Goal: Check status: Check status

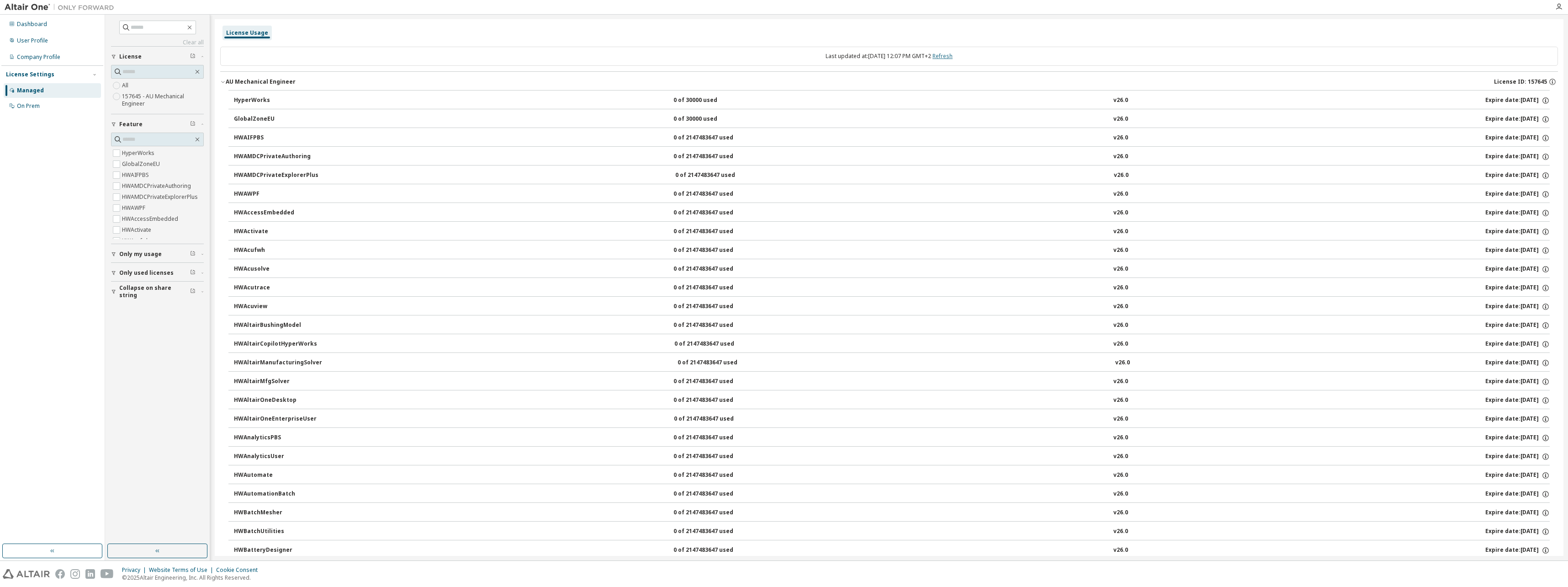
click at [950, 55] on link "Refresh" at bounding box center [942, 56] width 20 height 8
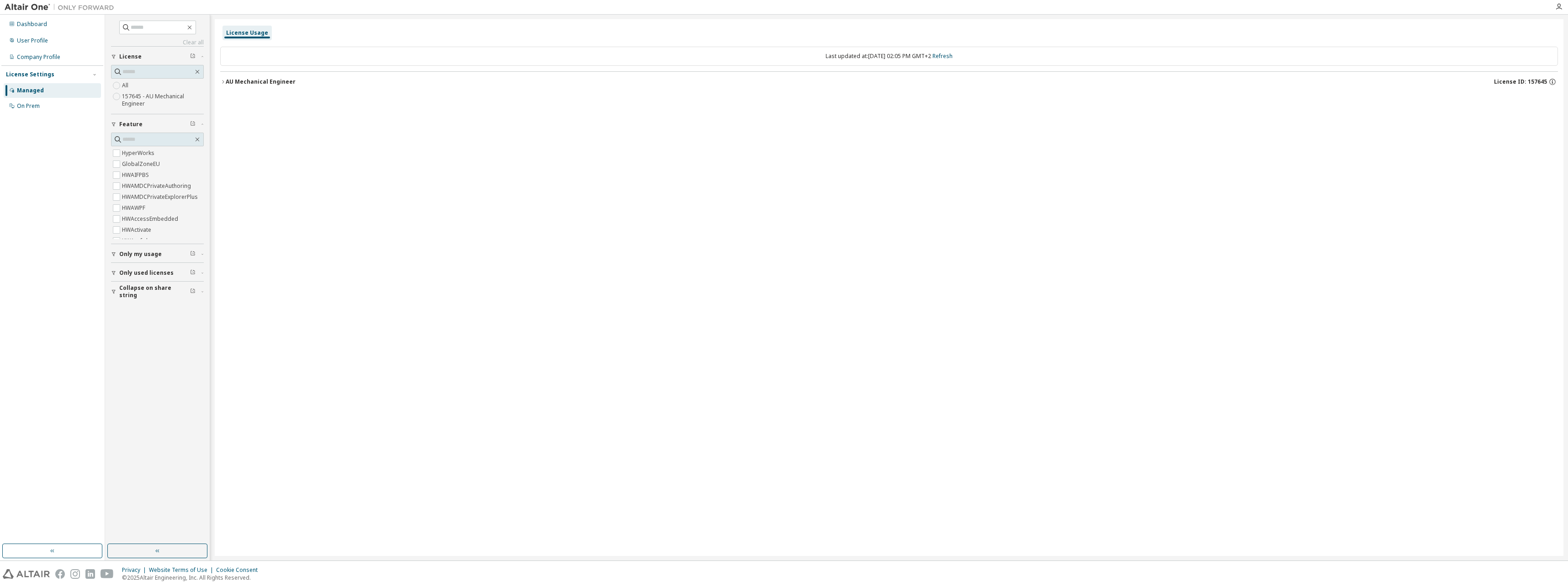
click at [240, 82] on div "AU Mechanical Engineer" at bounding box center [261, 82] width 70 height 7
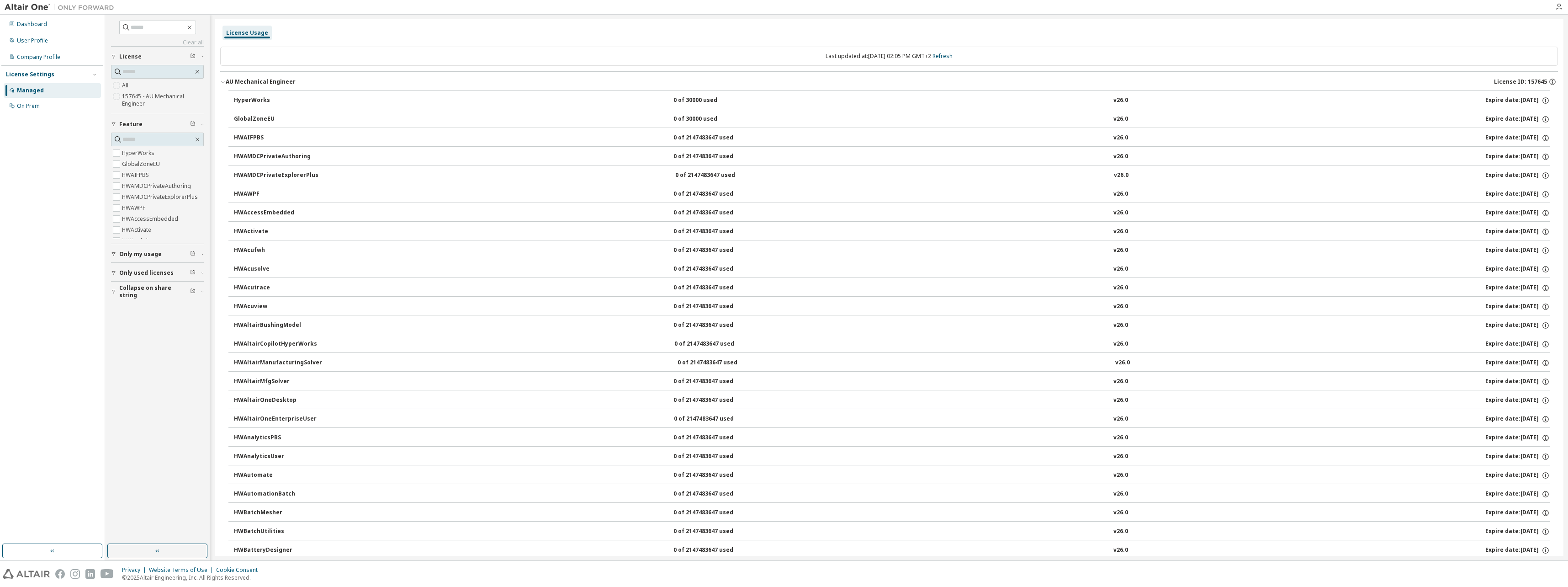
click at [1516, 100] on div "Expire date: [DATE]" at bounding box center [1517, 100] width 65 height 9
click at [1541, 98] on icon "button" at bounding box center [1545, 100] width 9 height 9
click at [247, 96] on div "HyperWorks" at bounding box center [275, 100] width 82 height 9
click at [261, 100] on div "HyperWorks" at bounding box center [275, 100] width 82 height 9
click at [41, 111] on div "On Prem" at bounding box center [52, 106] width 97 height 15
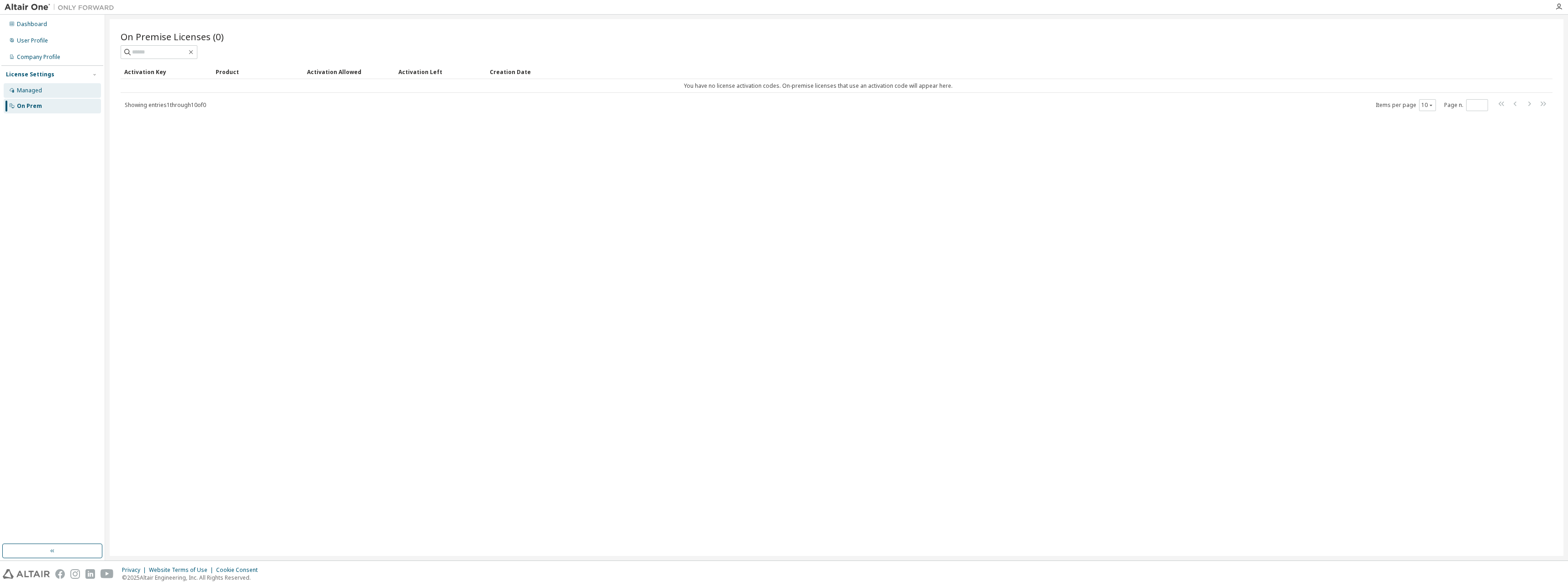
click at [49, 93] on div "Managed" at bounding box center [52, 91] width 97 height 15
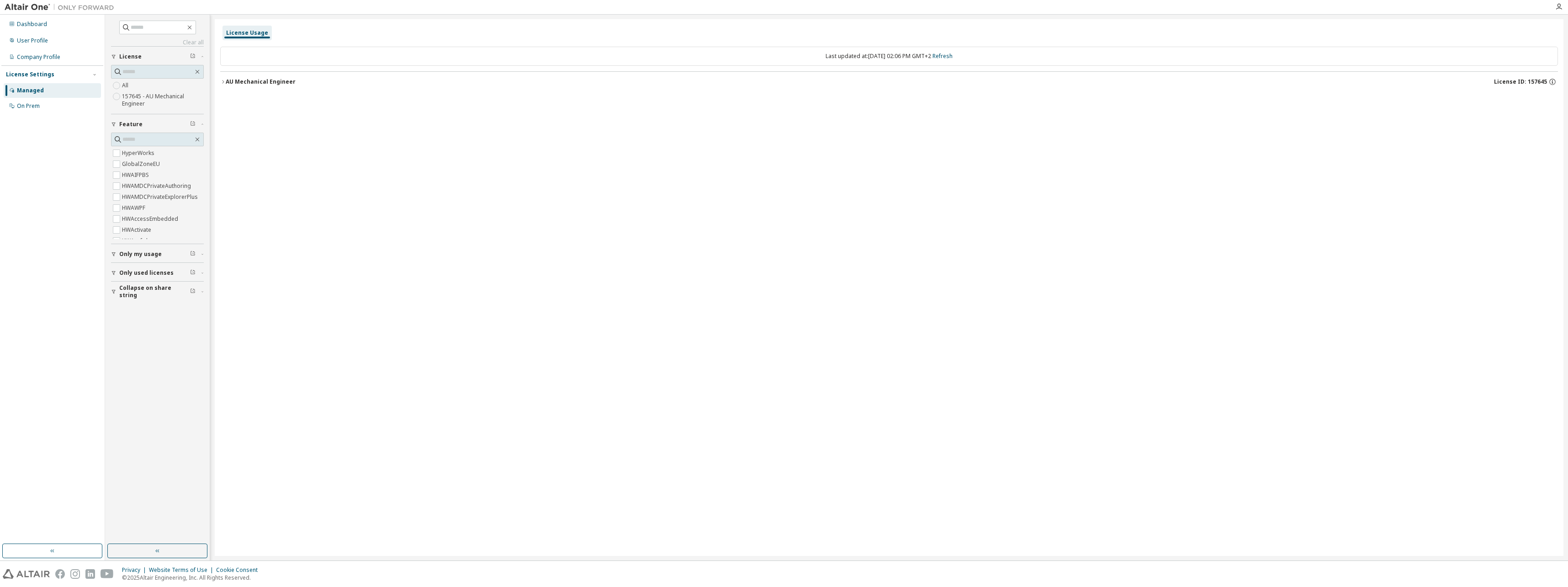
click at [29, 136] on div "Dashboard User Profile Company Profile License Settings Managed On Prem" at bounding box center [52, 279] width 102 height 527
click at [218, 94] on div "License Usage Last updated at: [DATE] 02:06 PM GMT+2 Refresh AU Mechanical Engi…" at bounding box center [889, 287] width 1349 height 536
click at [226, 84] on div "AU Mechanical Engineer" at bounding box center [261, 82] width 70 height 7
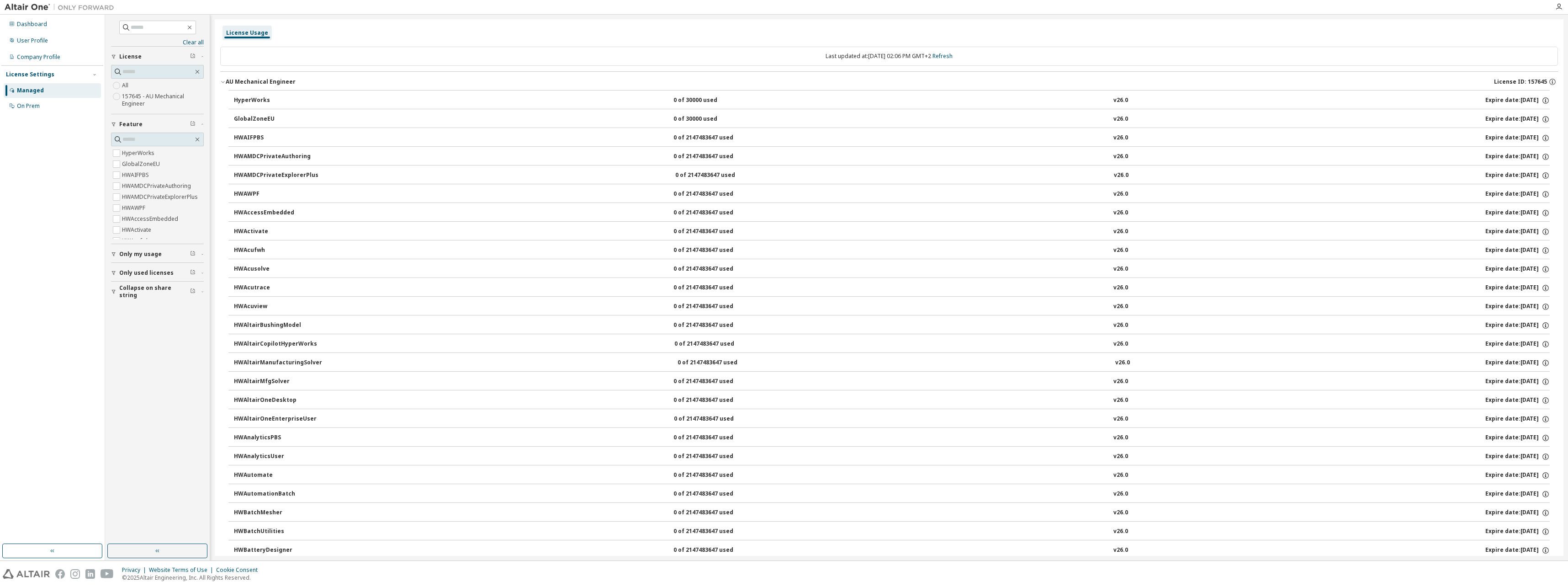
click at [268, 83] on div "AU Mechanical Engineer" at bounding box center [261, 82] width 70 height 7
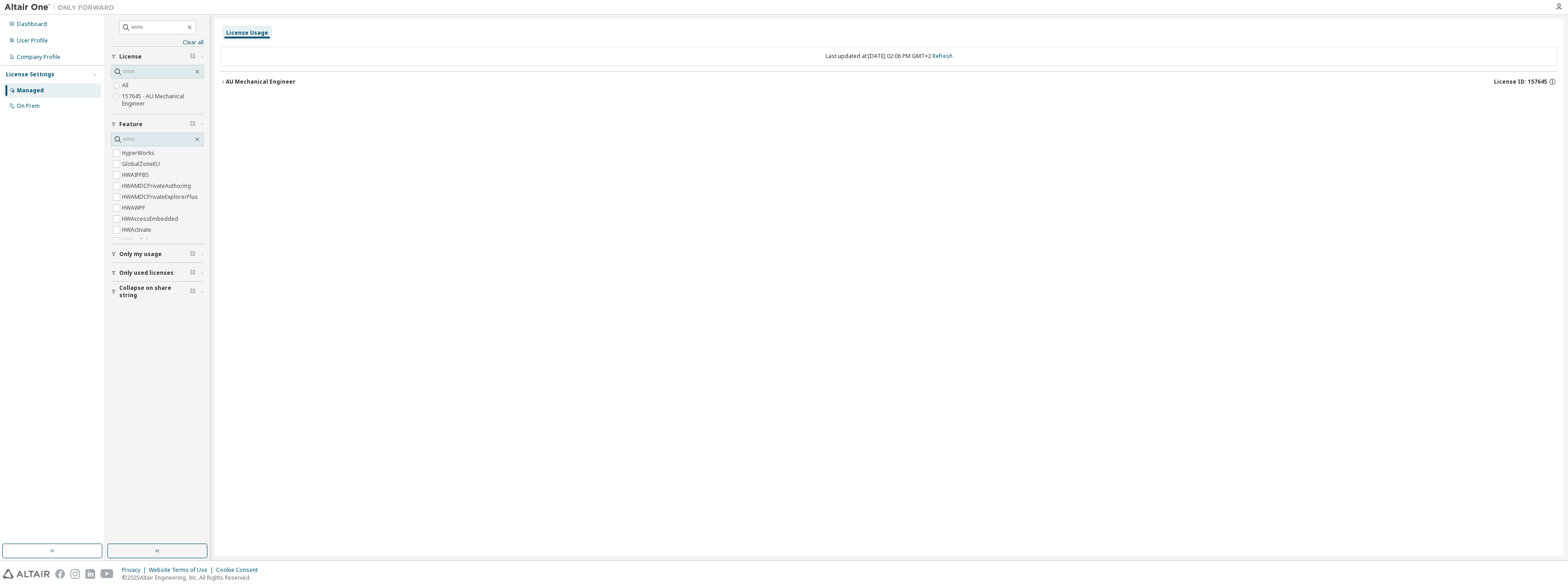
click at [323, 34] on div "License Usage" at bounding box center [889, 33] width 1338 height 16
click at [271, 83] on div "AU Mechanical Engineer" at bounding box center [261, 82] width 70 height 7
